Goal: Task Accomplishment & Management: Manage account settings

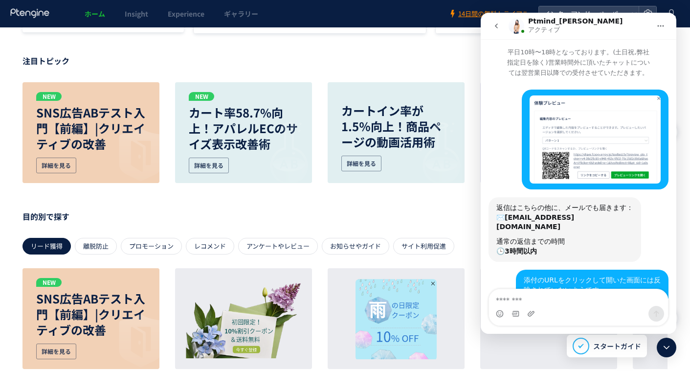
scroll to position [1, 0]
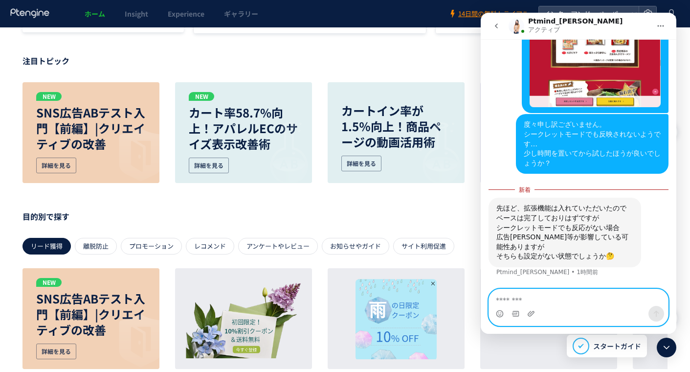
click at [557, 301] on textarea "メッセージ..." at bounding box center [578, 297] width 179 height 17
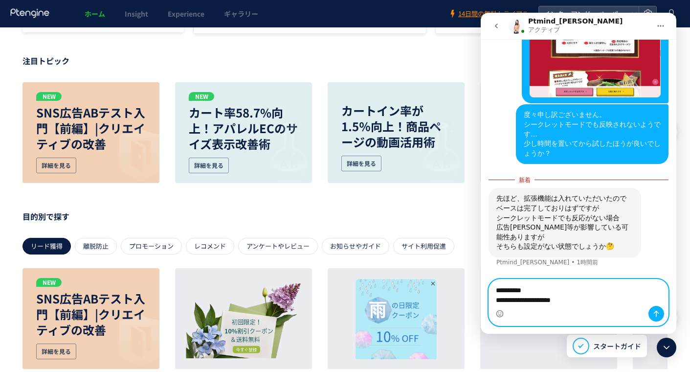
scroll to position [459, 0]
paste textarea "メッセージ..."
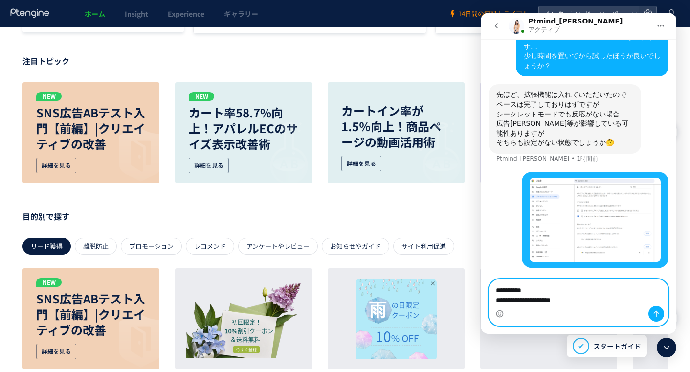
scroll to position [547, 0]
type textarea "**********"
click at [655, 313] on icon "メッセージを送信…" at bounding box center [657, 314] width 8 height 8
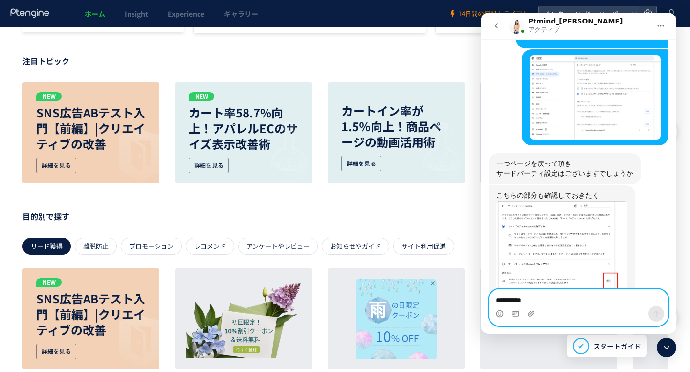
scroll to position [755, 0]
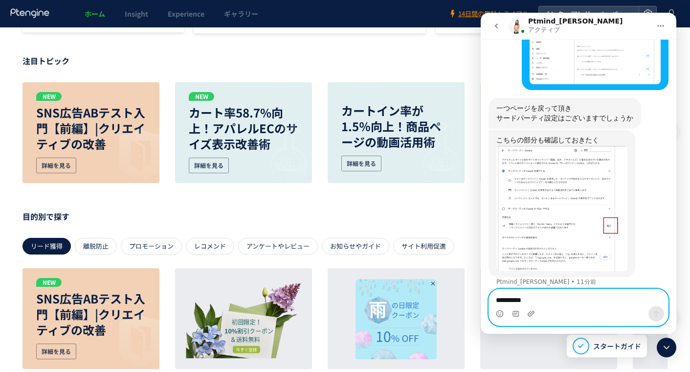
click at [533, 302] on textarea "**********" at bounding box center [578, 297] width 179 height 17
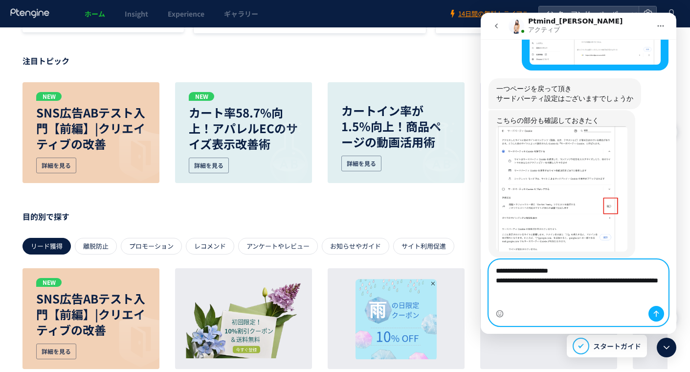
scroll to position [785, 0]
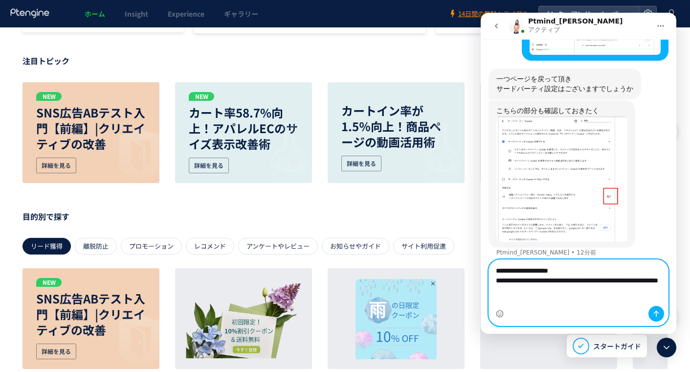
click at [611, 273] on textarea "**********" at bounding box center [578, 283] width 179 height 46
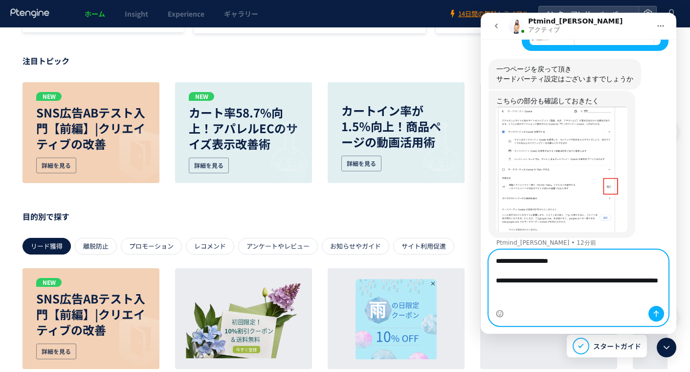
paste textarea "メッセージ..."
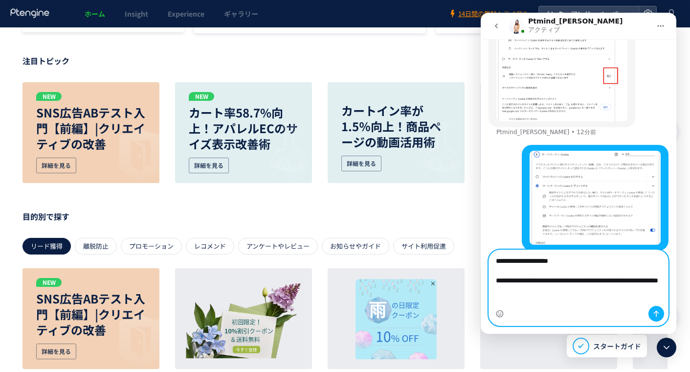
scroll to position [908, 0]
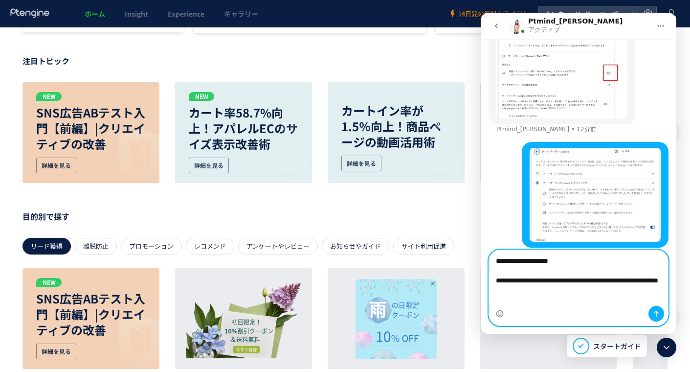
type textarea "**********"
click at [655, 315] on icon "メッセージを送信…" at bounding box center [657, 314] width 8 height 8
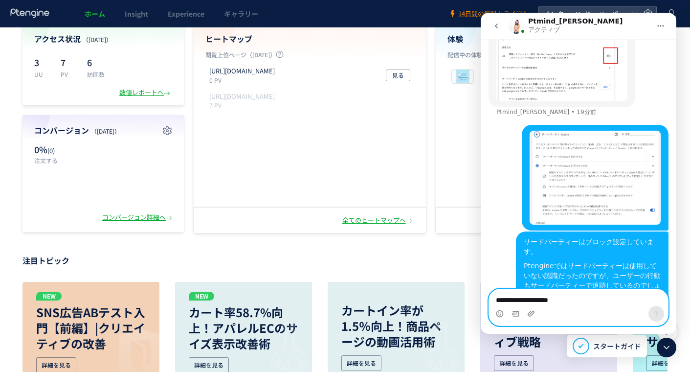
scroll to position [0, 0]
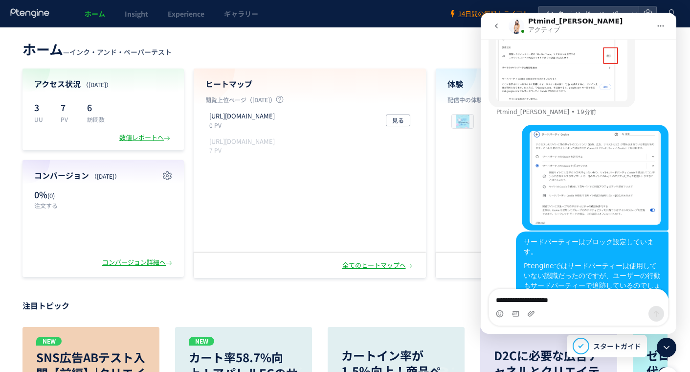
click at [664, 343] on icon at bounding box center [667, 348] width 12 height 12
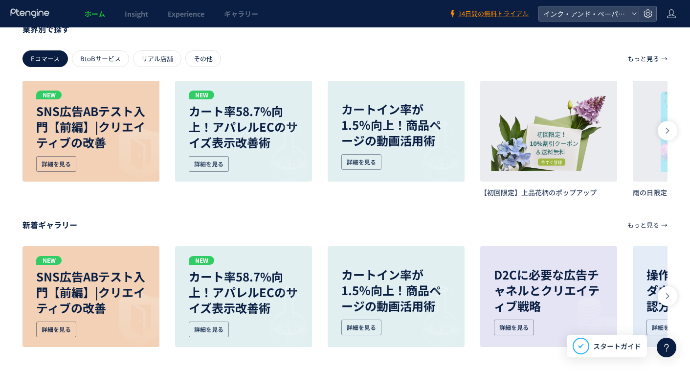
scroll to position [639, 0]
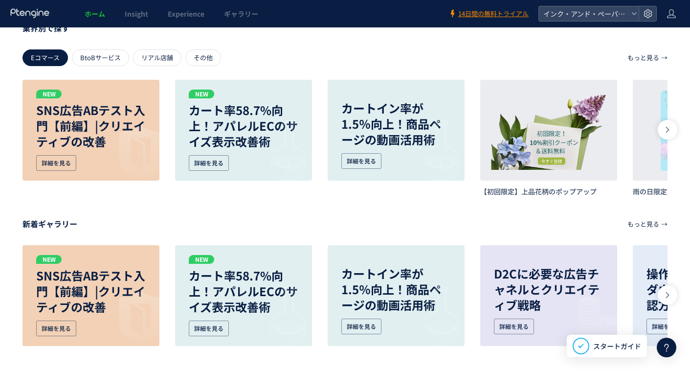
click at [618, 350] on span "スタートガイド" at bounding box center [618, 346] width 48 height 10
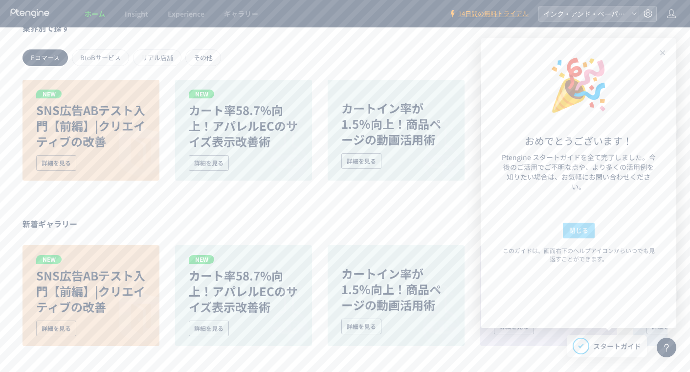
click at [577, 226] on span "閉じる" at bounding box center [579, 231] width 19 height 16
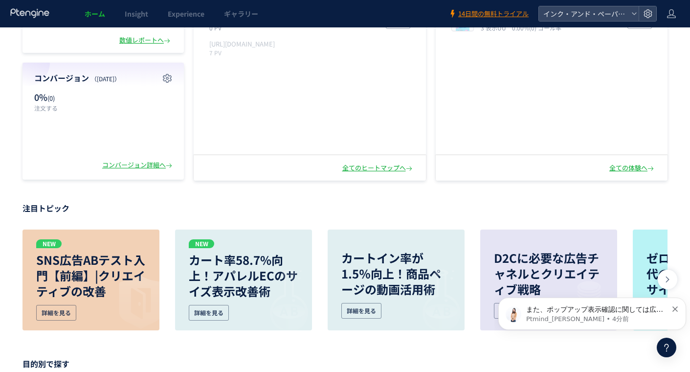
scroll to position [98, 0]
click at [630, 165] on div "全ての体験へ" at bounding box center [633, 167] width 46 height 9
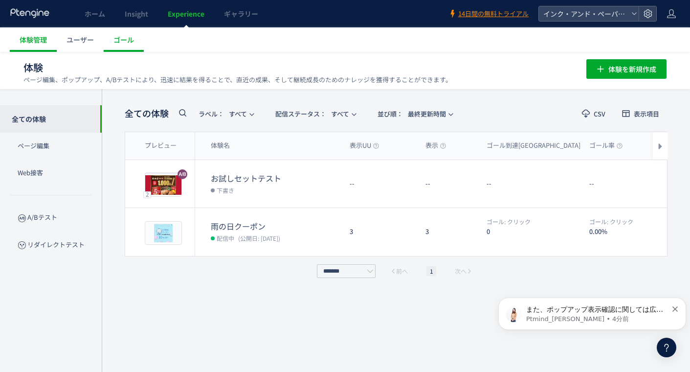
click at [574, 178] on span "編集" at bounding box center [578, 184] width 13 height 16
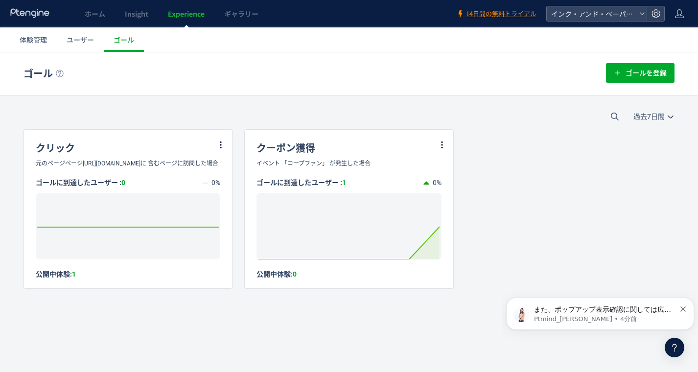
click at [40, 39] on span "体験管理" at bounding box center [33, 40] width 27 height 10
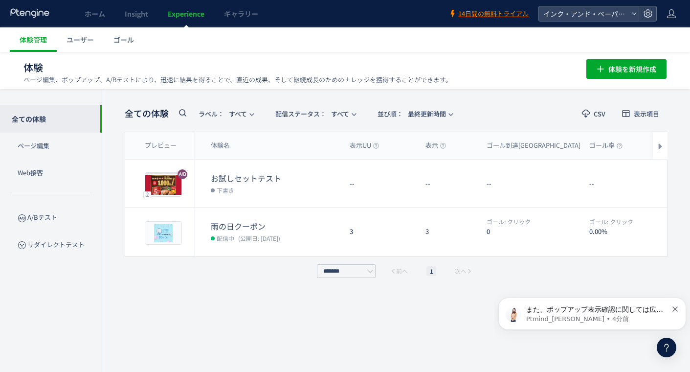
click at [576, 179] on span "編集" at bounding box center [578, 184] width 13 height 16
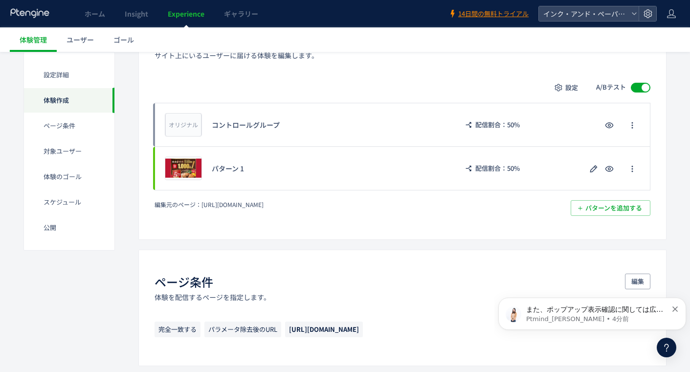
scroll to position [245, 0]
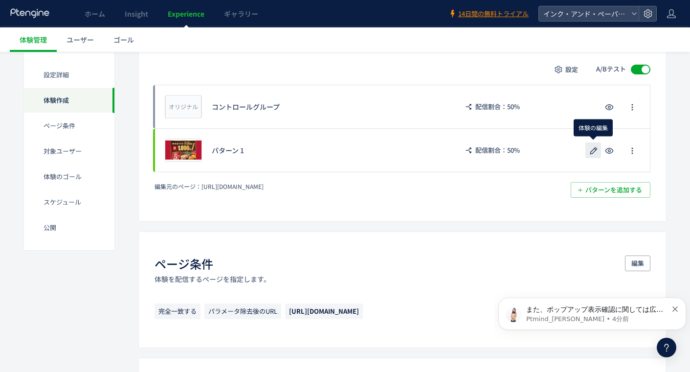
click at [594, 153] on icon "button" at bounding box center [594, 151] width 12 height 12
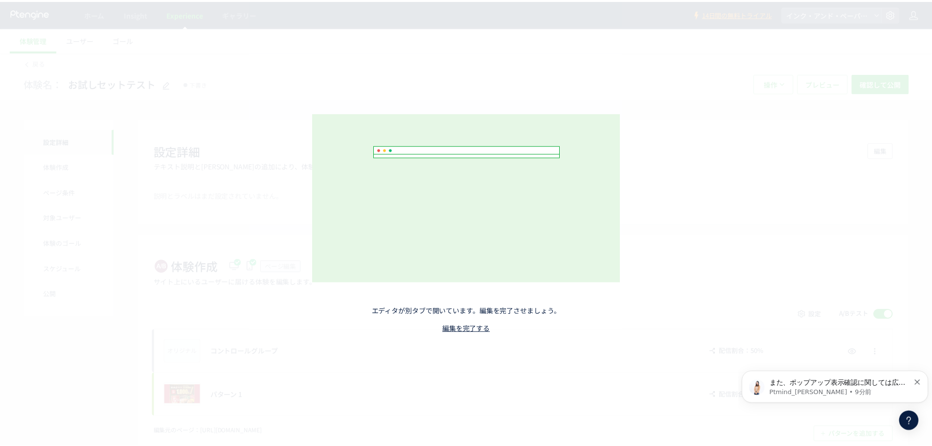
scroll to position [1068, 0]
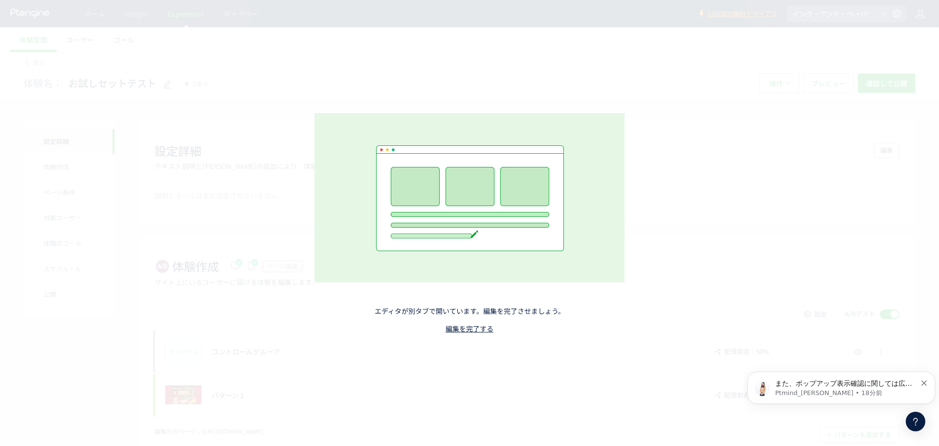
click at [215, 221] on div "エディタが別タブで開いています。編集を完了させましょう。 編集を完了する" at bounding box center [469, 223] width 939 height 446
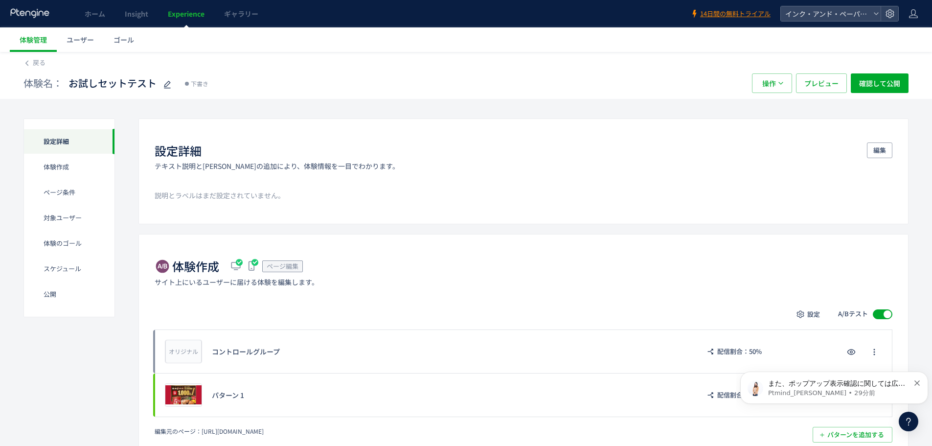
click at [95, 9] on link "ホーム" at bounding box center [95, 13] width 40 height 27
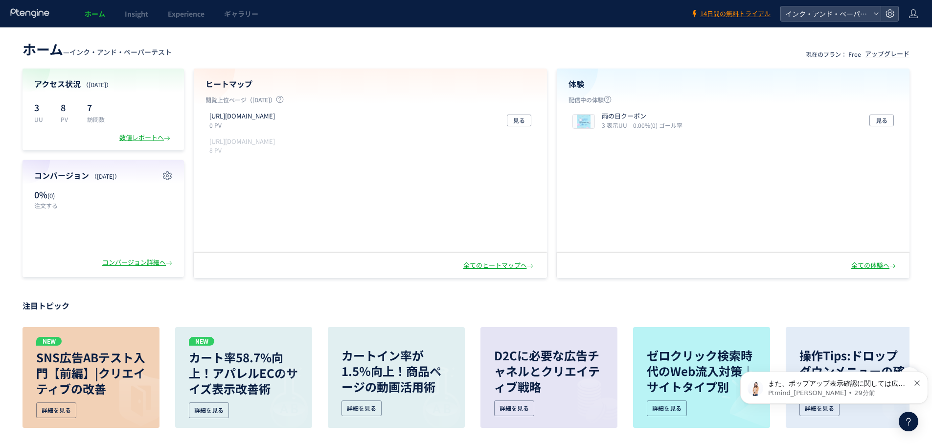
click at [690, 266] on div "全ての体験へ" at bounding box center [874, 265] width 46 height 9
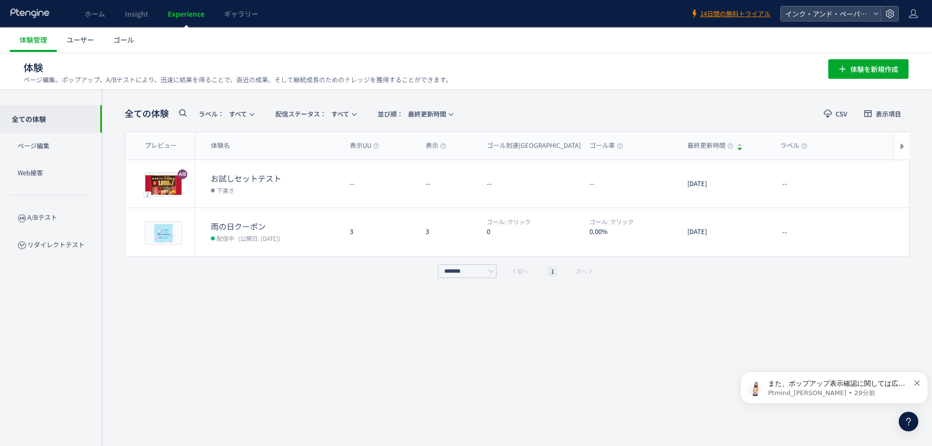
click at [690, 186] on span "編集" at bounding box center [820, 184] width 13 height 16
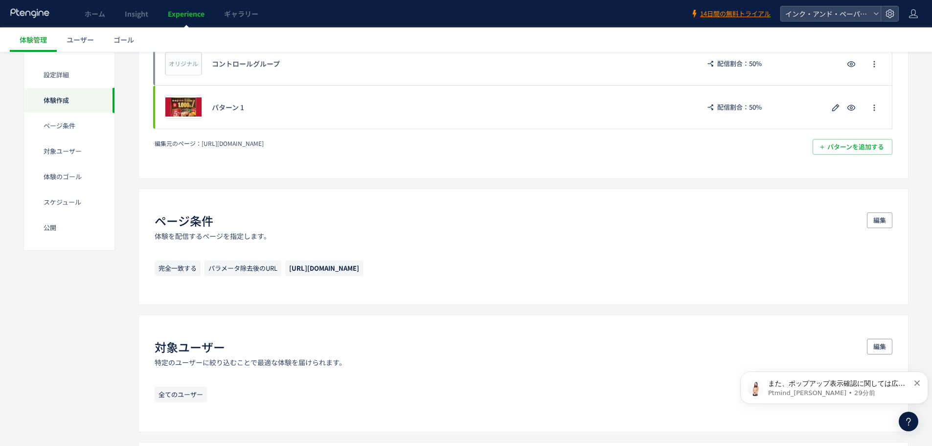
scroll to position [294, 0]
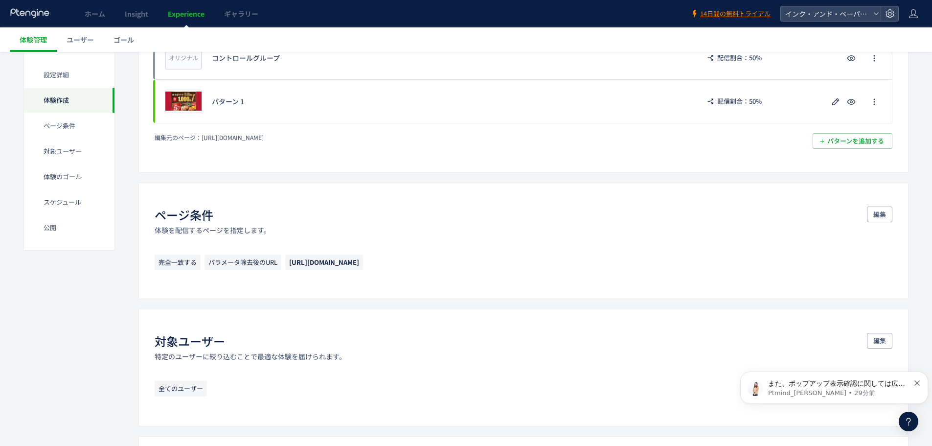
click at [307, 106] on div "プレビュー パターン 1 配信割合：50%" at bounding box center [524, 101] width 738 height 44
click at [690, 104] on use "button" at bounding box center [835, 101] width 7 height 7
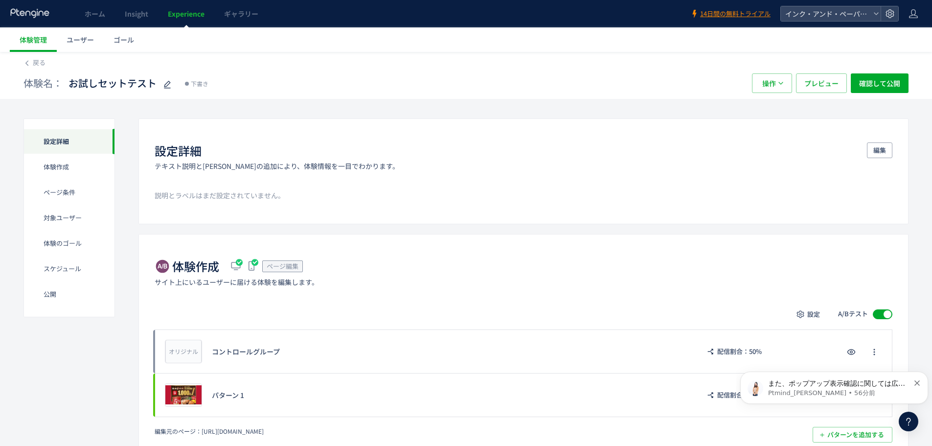
click at [132, 16] on span "Insight" at bounding box center [136, 14] width 23 height 10
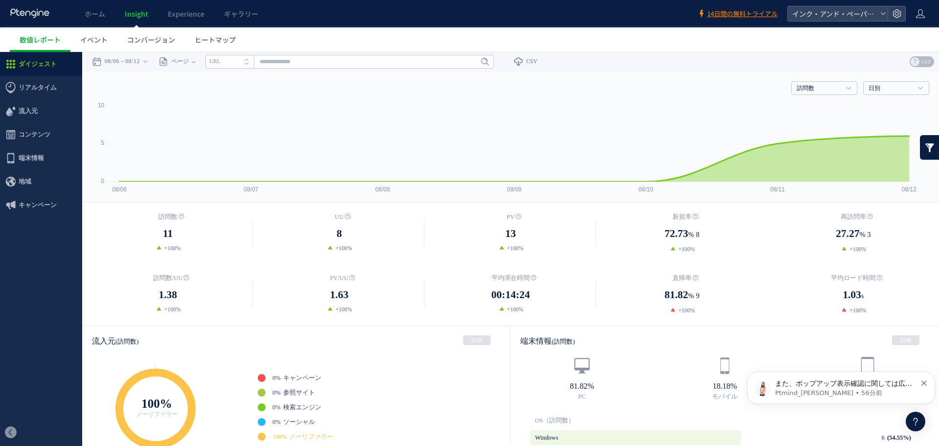
click at [147, 11] on span "Insight" at bounding box center [136, 14] width 23 height 10
click at [209, 37] on span "ヒートマップ" at bounding box center [215, 40] width 41 height 10
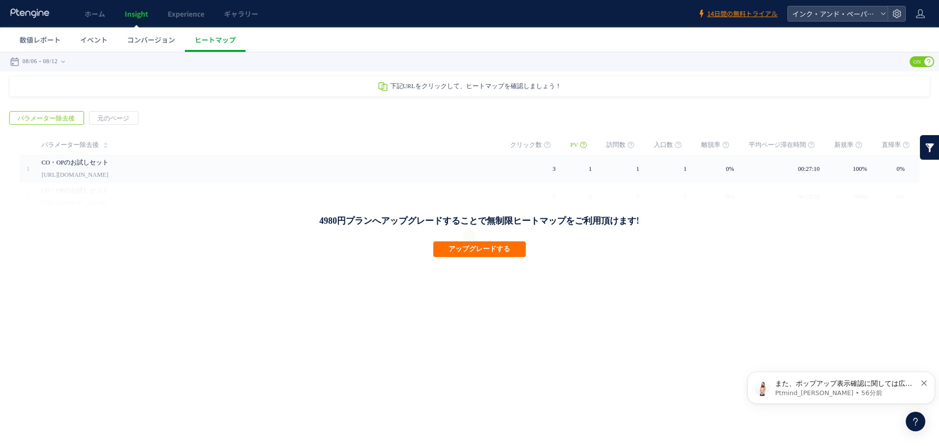
click at [424, 170] on div "CO・OPのお試しセット [URL][DOMAIN_NAME]" at bounding box center [269, 169] width 455 height 28
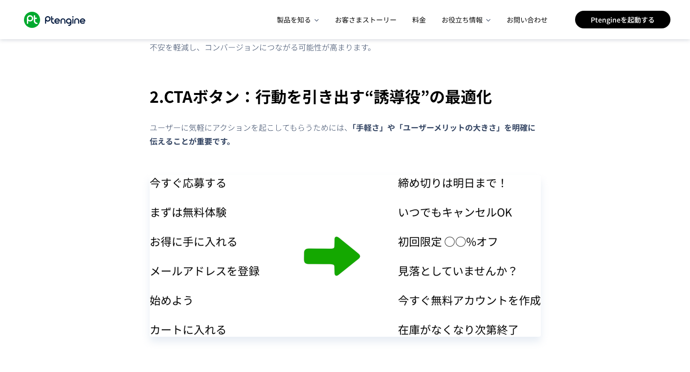
scroll to position [2936, 0]
drag, startPoint x: 151, startPoint y: 139, endPoint x: 446, endPoint y: 297, distance: 334.3
copy div "3. 不要な導線や離脱要素の排除：削ぎ落とすテスト LPには必要な情報だけを載せ、 ユーザーが迷わずコンバージョンできる導線 にすることが鉄則です。 A/Bテ…"
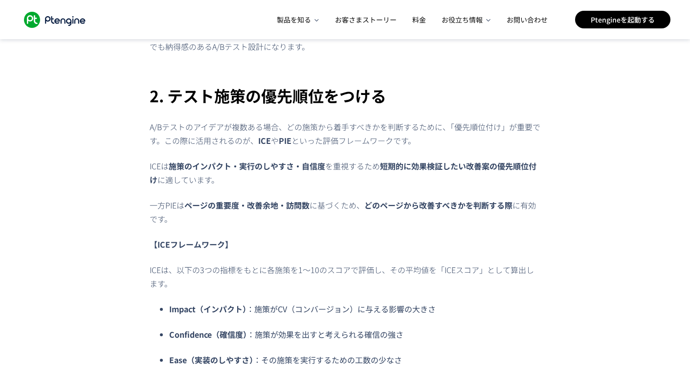
scroll to position [930, 0]
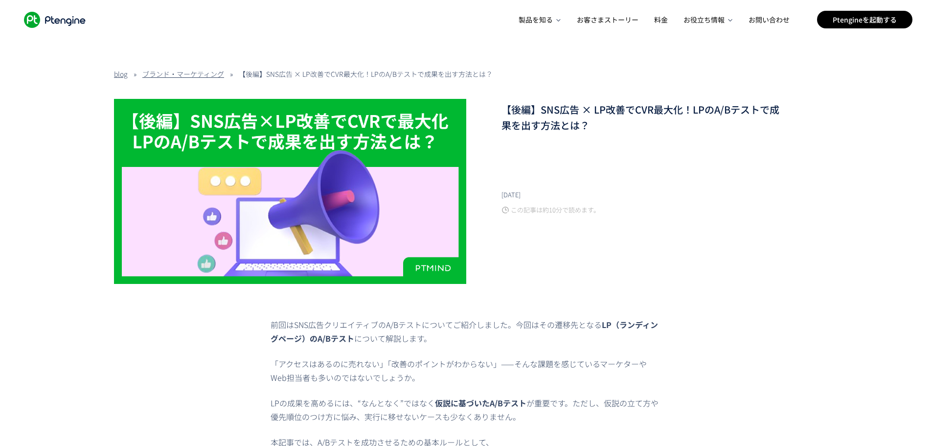
click at [34, 11] on div ".ptenginelogo_svg__st2{fill:#fff}" at bounding box center [73, 19] width 106 height 39
click at [18, 9] on nav ".ptenginelogo_svg__st2{fill:#fff} 製品を知る お客さまストーリー 料金 お役立ち情報 公式LINEアカウント ブログ コミュ…" at bounding box center [466, 19] width 932 height 39
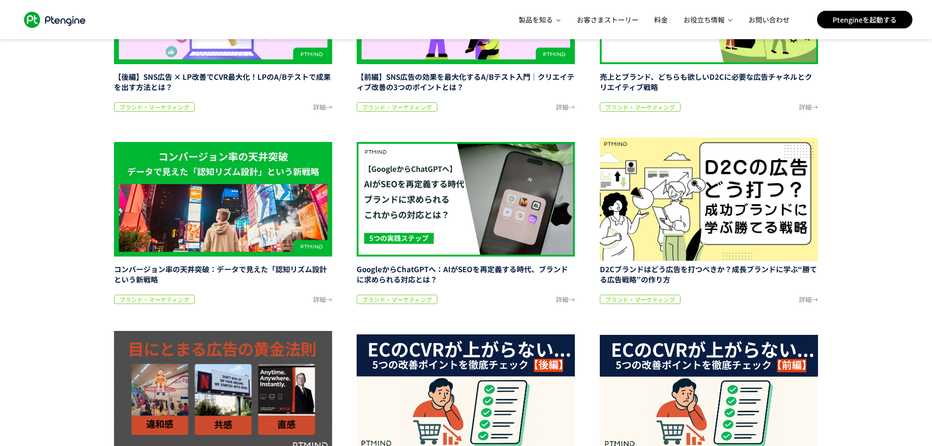
scroll to position [343, 0]
